Goal: Navigation & Orientation: Understand site structure

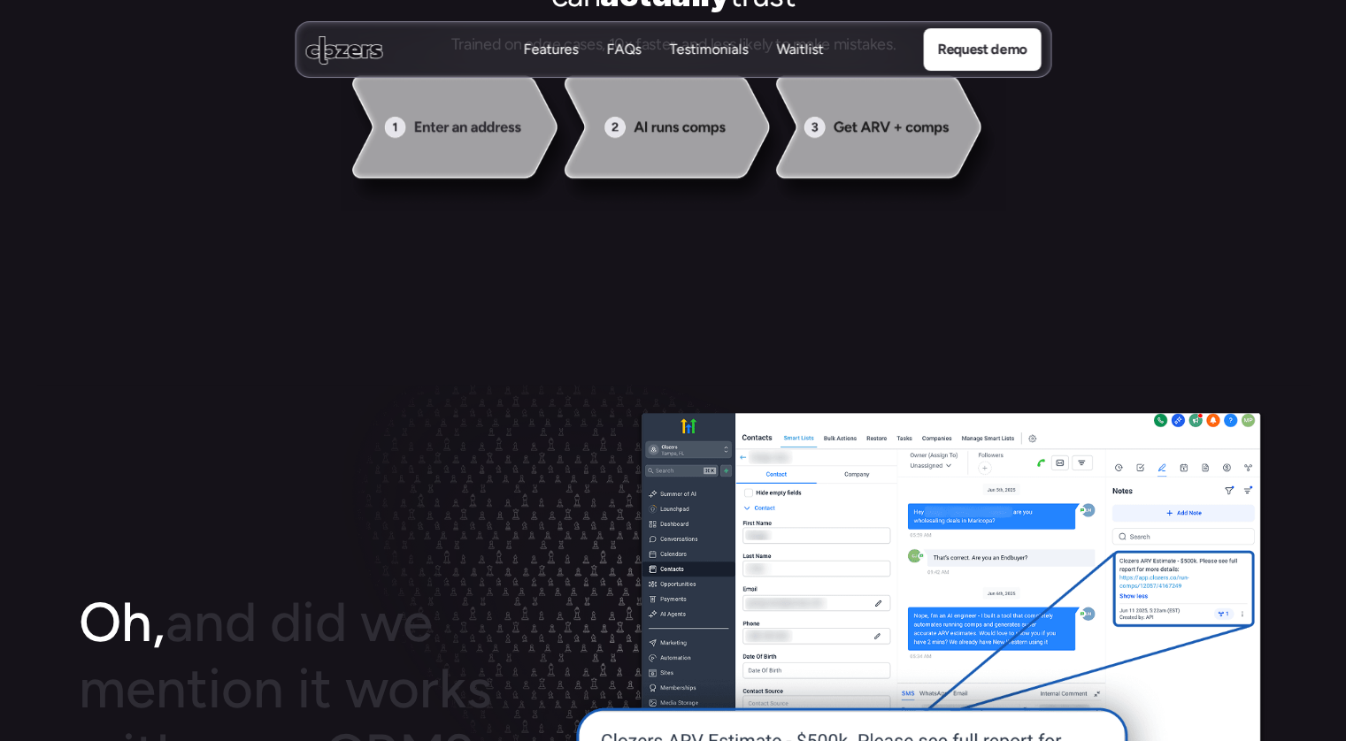
scroll to position [1592, 0]
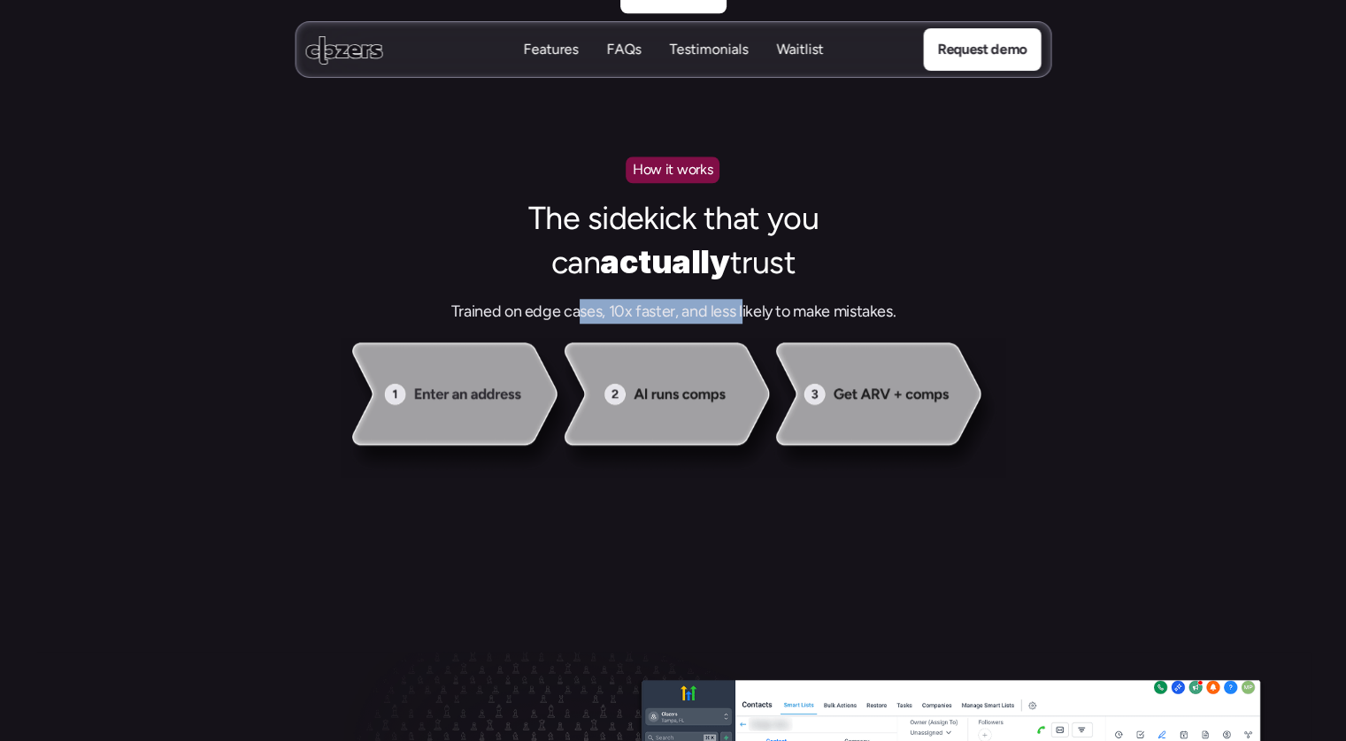
drag, startPoint x: 743, startPoint y: 299, endPoint x: 541, endPoint y: 288, distance: 202.0
click at [548, 311] on h3 "Trained on edge cases, 10x faster, and less likely to make mistakes." at bounding box center [673, 311] width 602 height 25
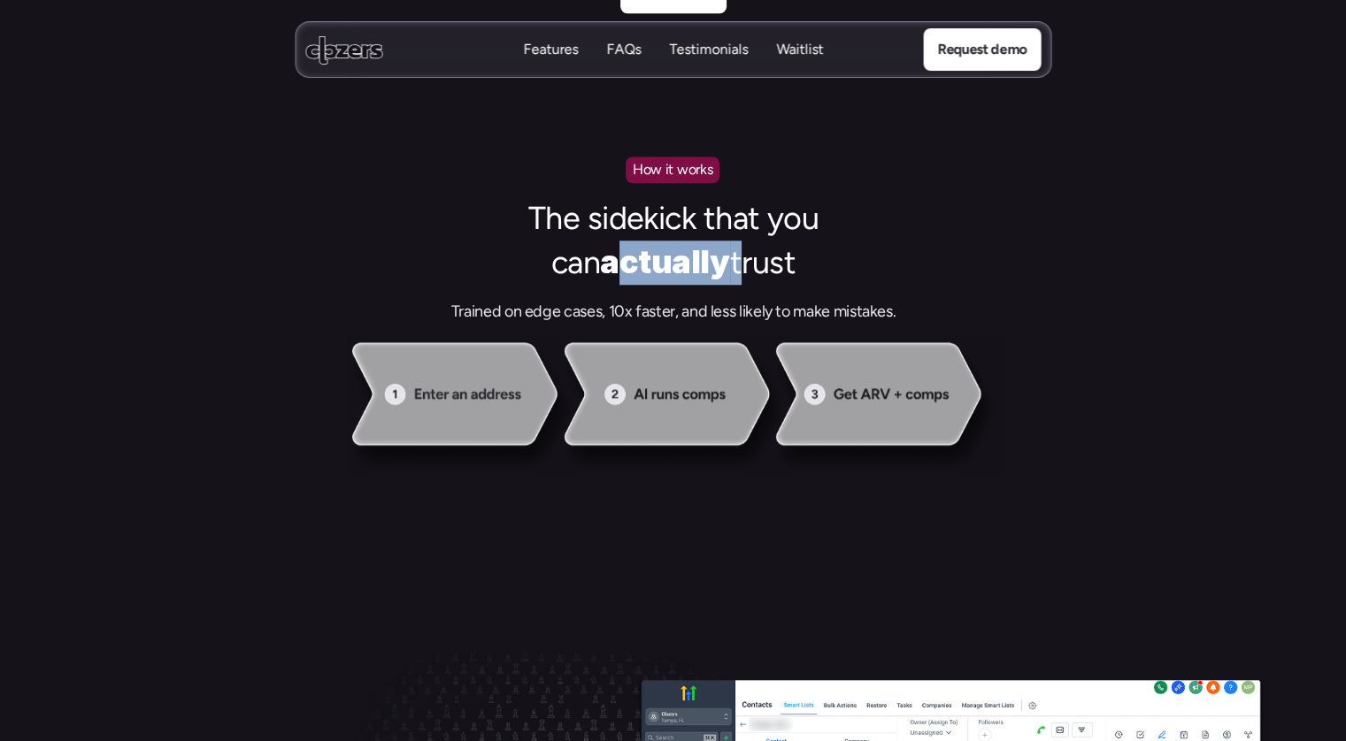
drag, startPoint x: 602, startPoint y: 236, endPoint x: 736, endPoint y: 257, distance: 136.1
click at [723, 254] on h2 "The sidekick that you can actually trust" at bounding box center [673, 241] width 354 height 88
click at [813, 299] on h3 "Trained on edge cases, 10x faster, and less likely to make mistakes." at bounding box center [673, 311] width 602 height 25
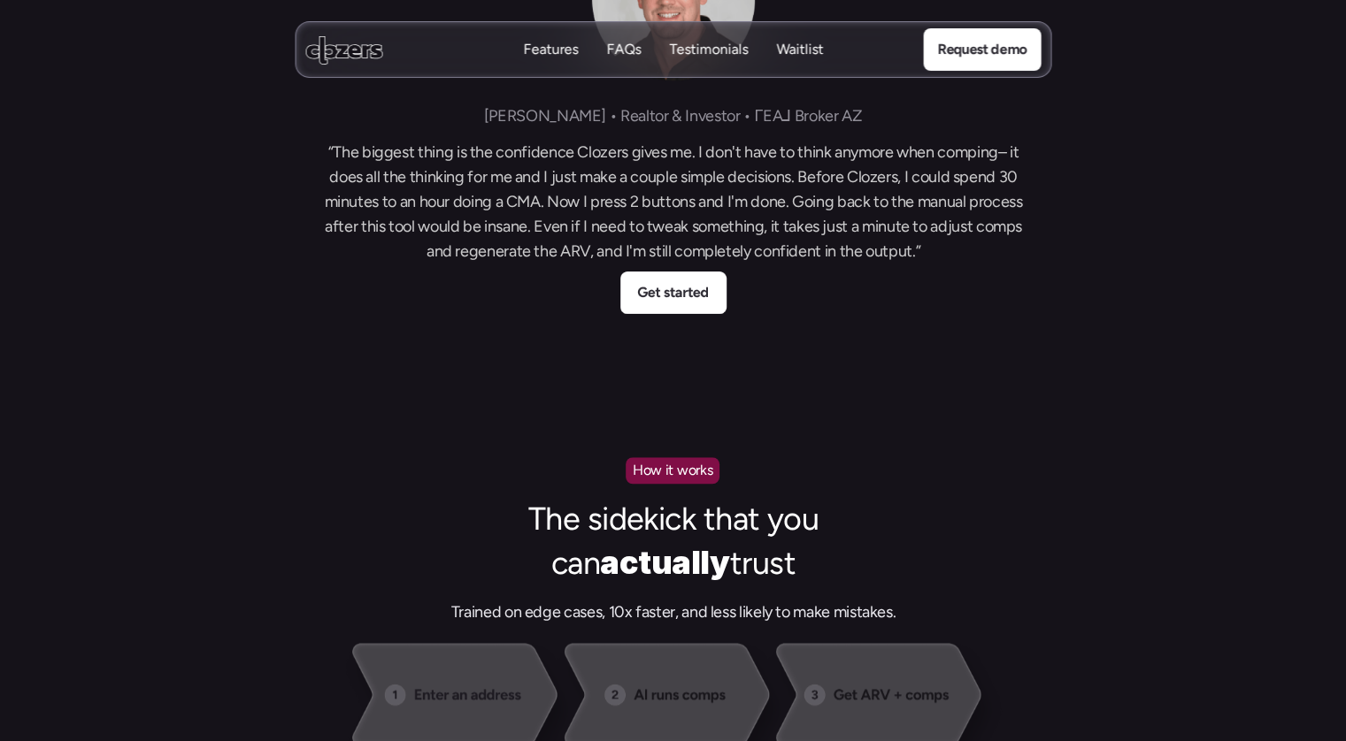
scroll to position [1150, 0]
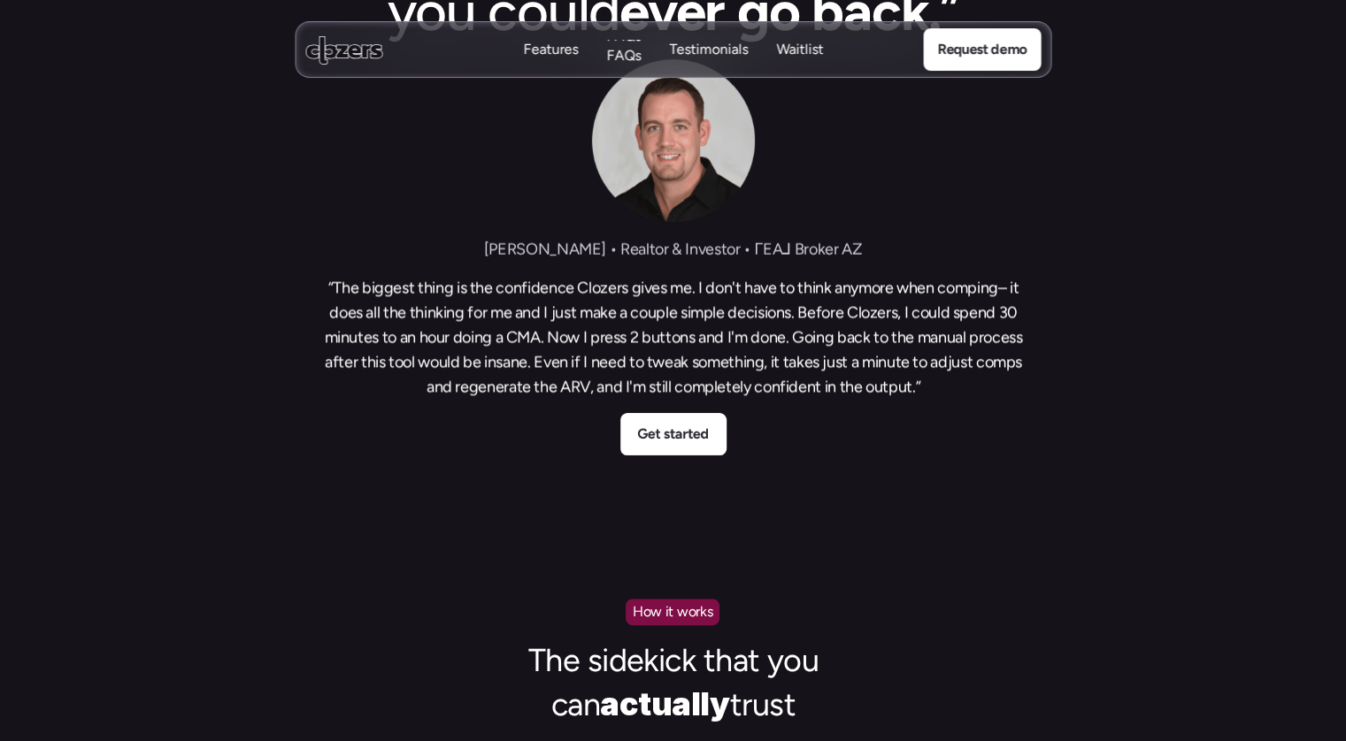
click at [621, 50] on p "FAQs" at bounding box center [623, 55] width 35 height 19
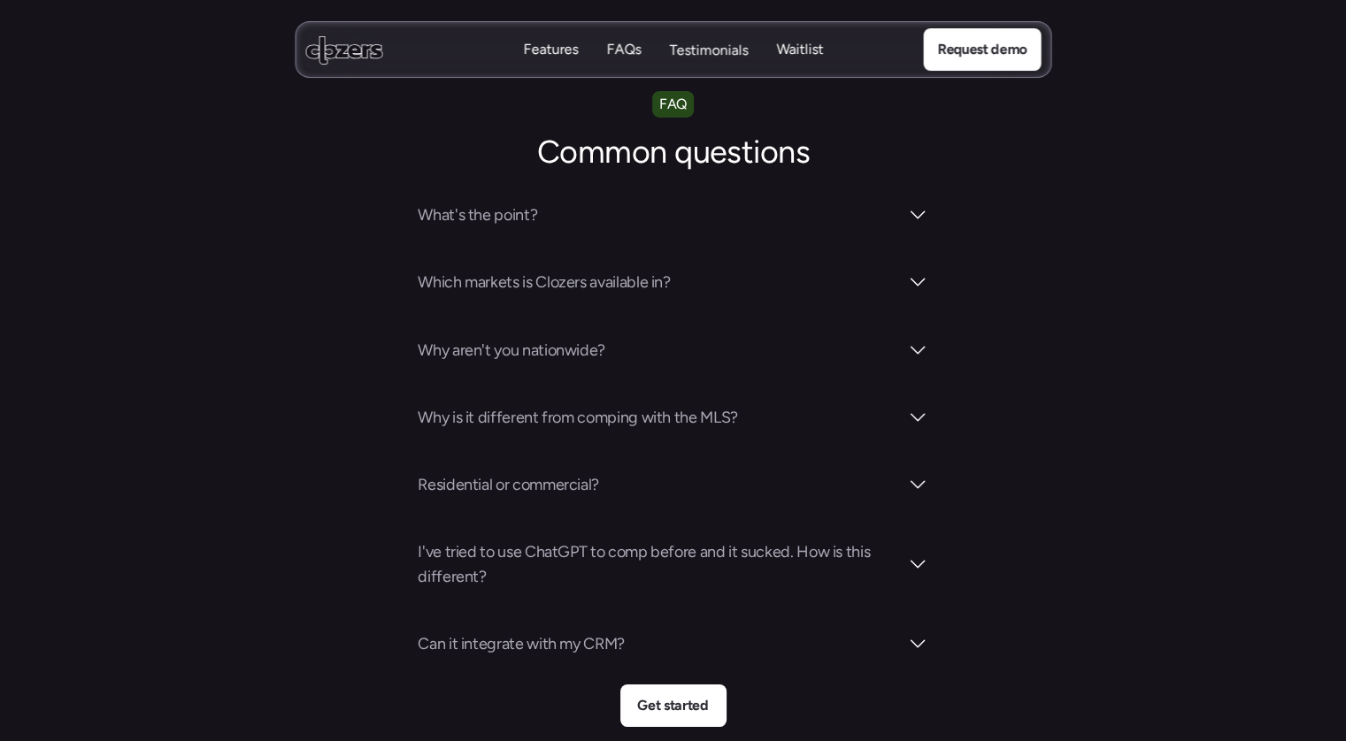
click at [703, 52] on p "Testimonials" at bounding box center [708, 50] width 79 height 19
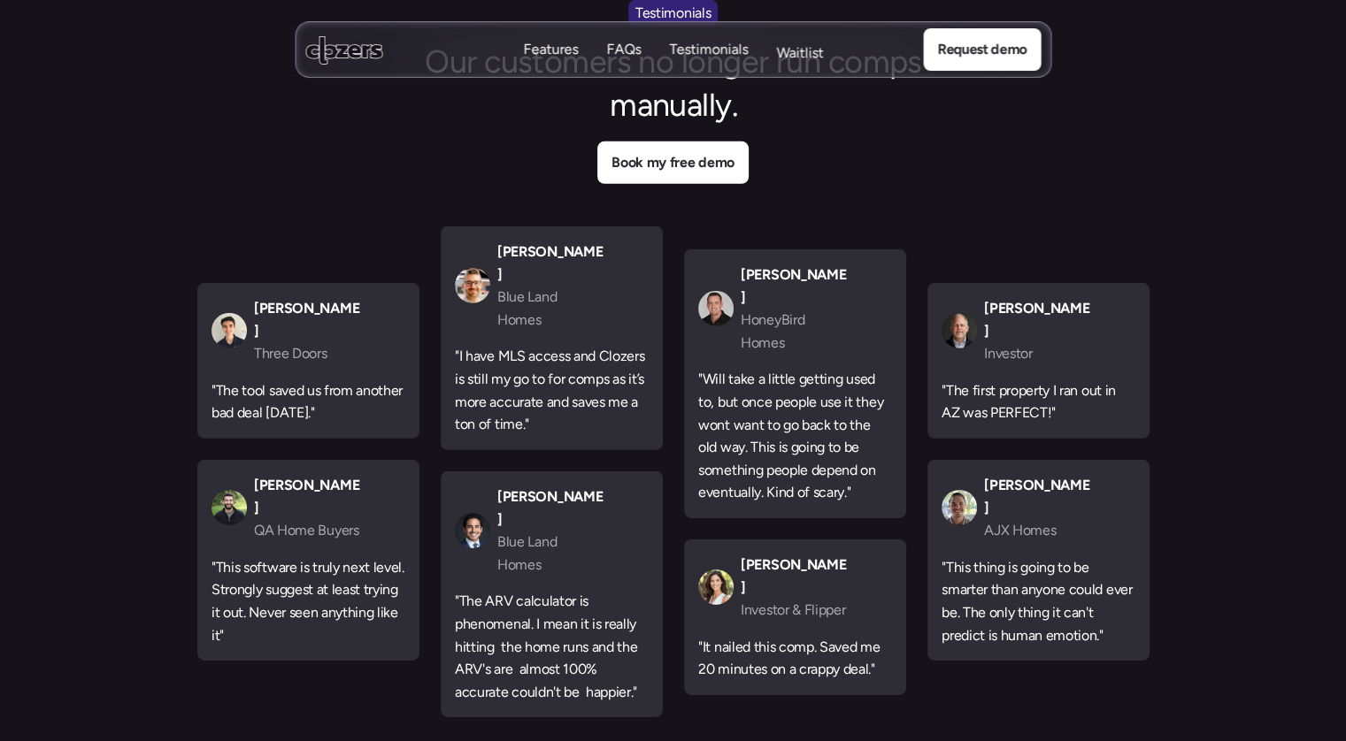
click at [789, 50] on p "Waitlist" at bounding box center [799, 52] width 47 height 19
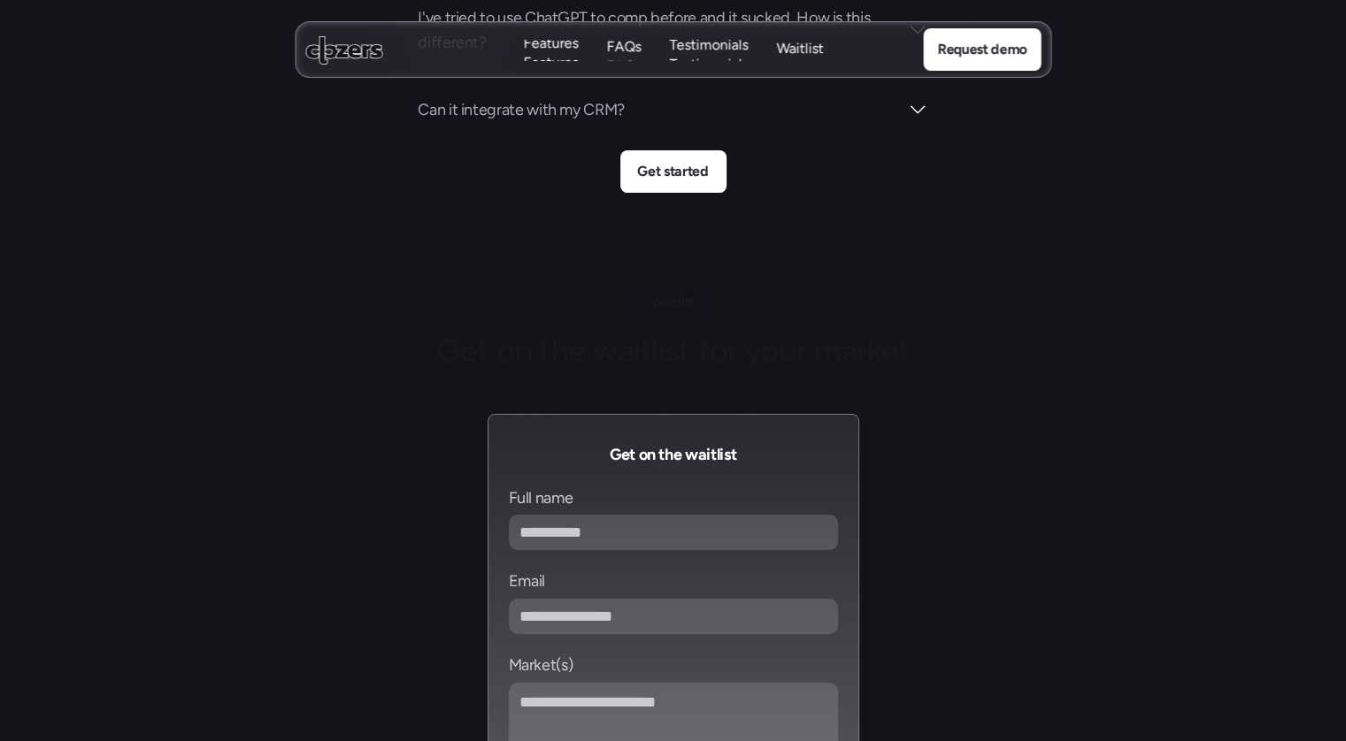
scroll to position [6885, 0]
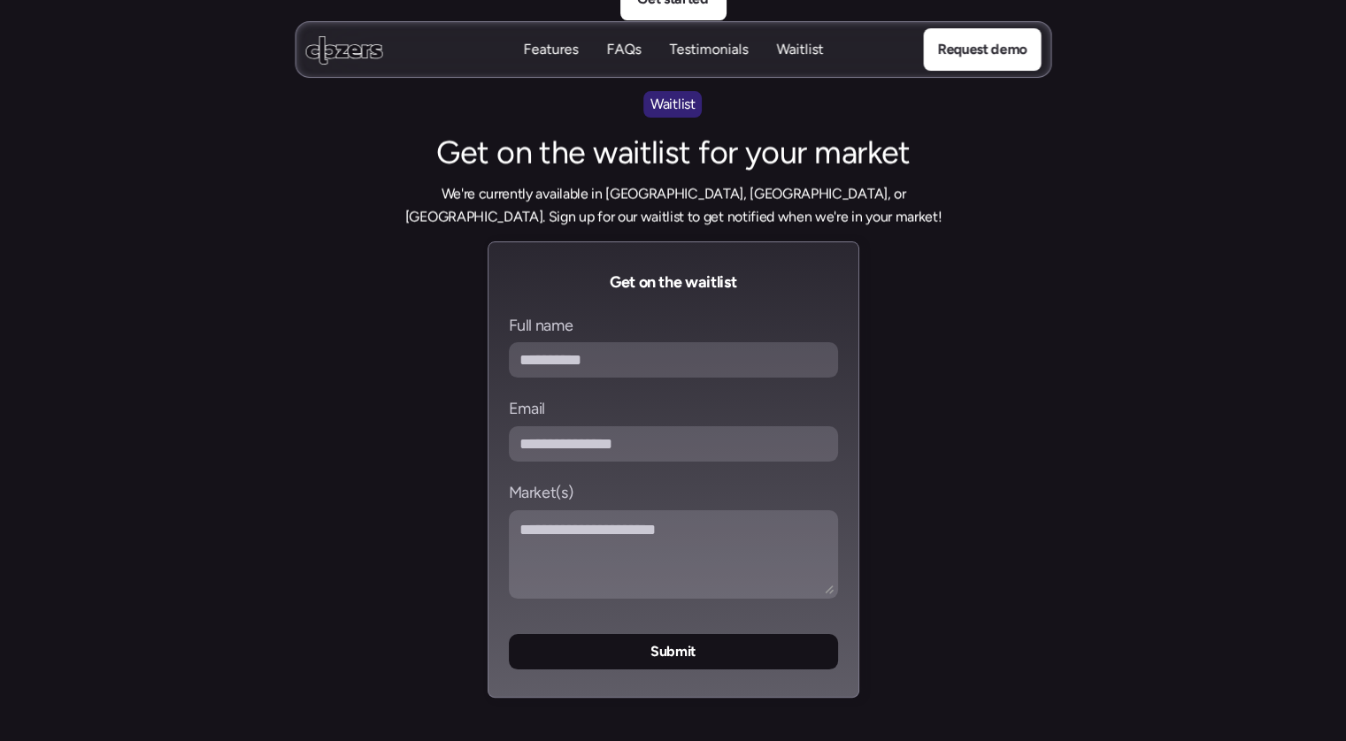
click at [540, 50] on p "Features" at bounding box center [550, 49] width 55 height 19
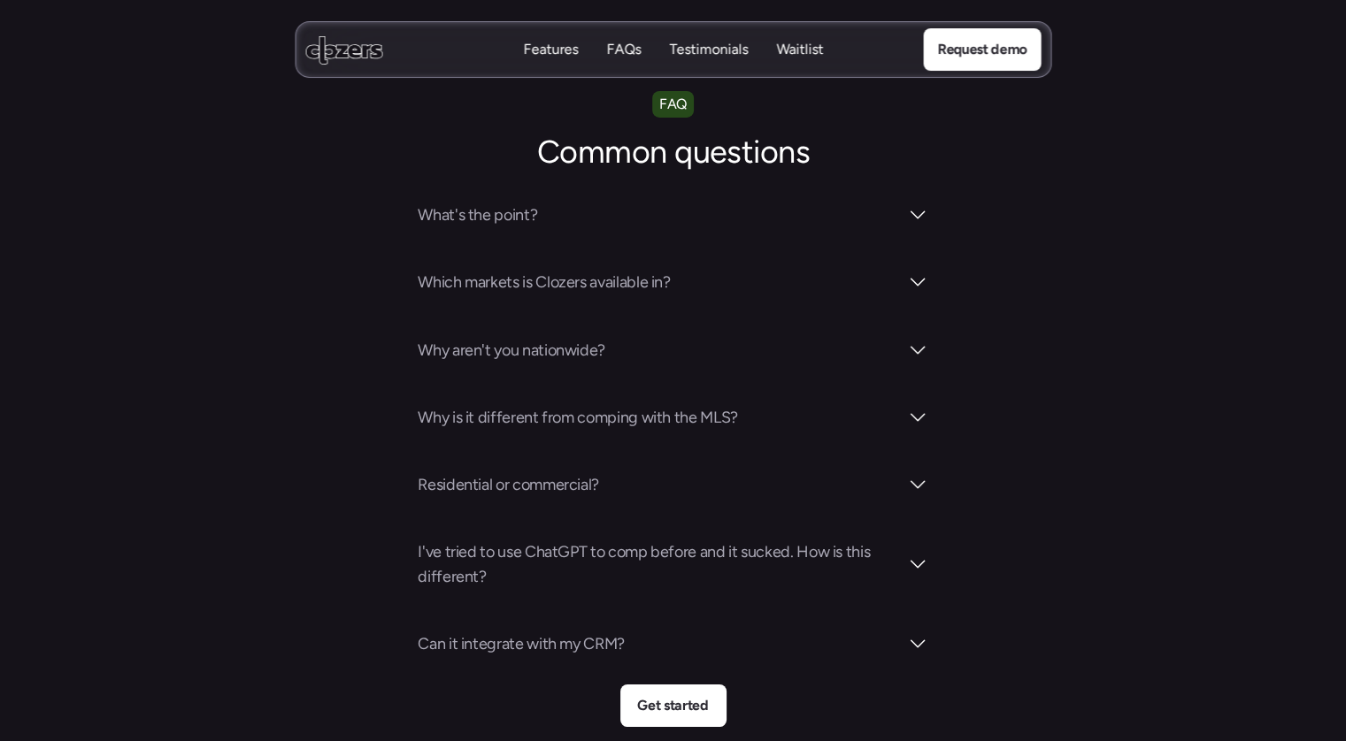
scroll to position [1150, 0]
